Goal: Information Seeking & Learning: Learn about a topic

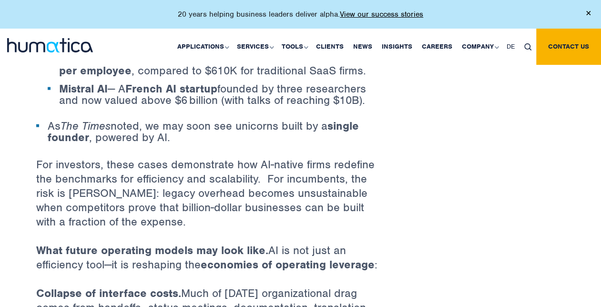
scroll to position [954, 0]
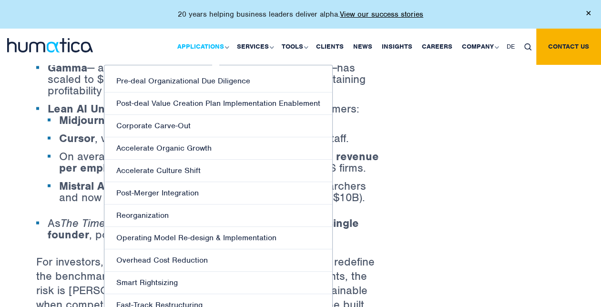
scroll to position [715, 0]
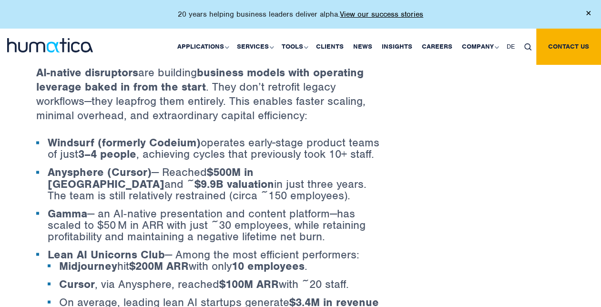
click at [24, 45] on img at bounding box center [50, 45] width 86 height 14
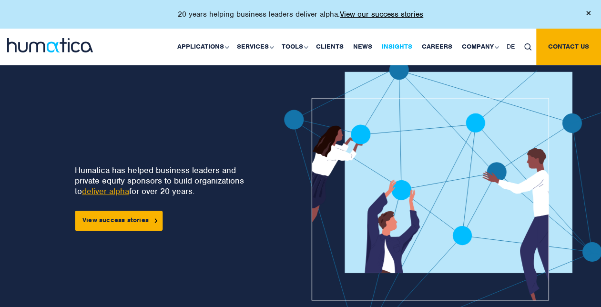
click at [399, 46] on link "Insights" at bounding box center [397, 47] width 40 height 36
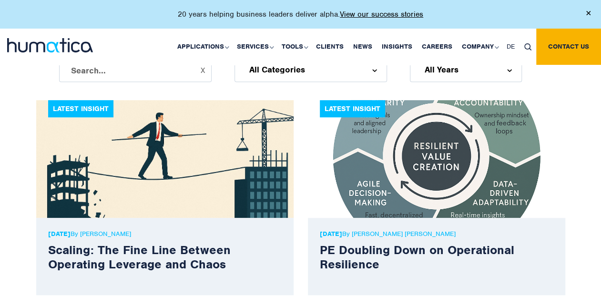
scroll to position [334, 0]
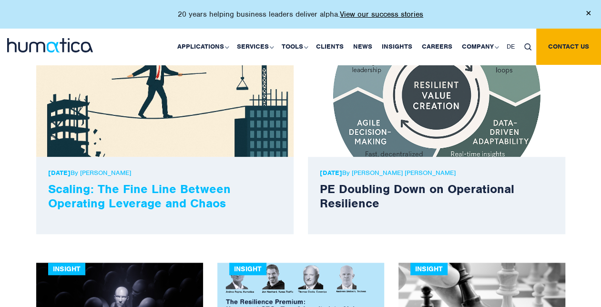
click at [122, 190] on link "Scaling: The Fine Line Between Operating Leverage and Chaos" at bounding box center [139, 196] width 183 height 30
